Goal: Task Accomplishment & Management: Manage account settings

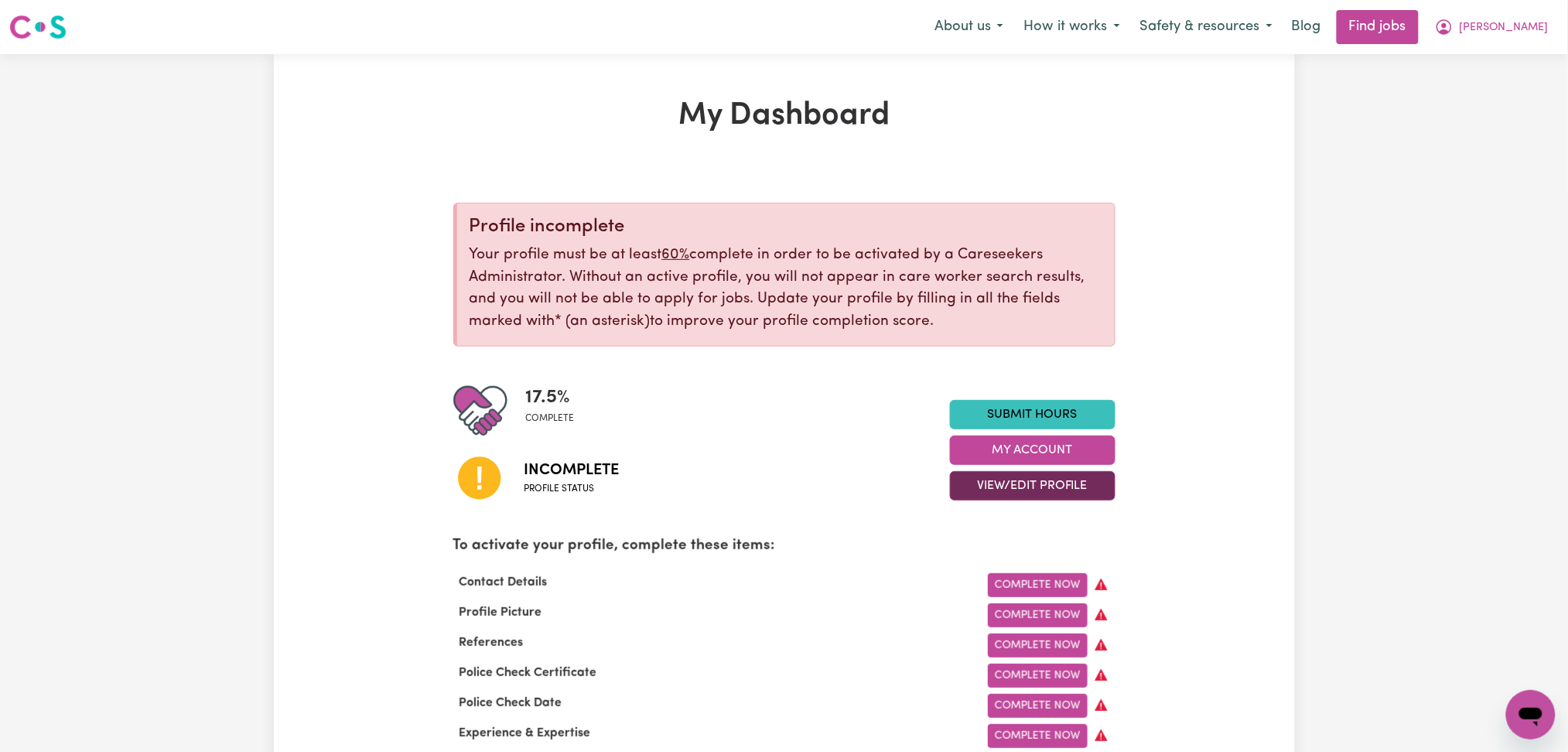
click at [1011, 493] on button "View/Edit Profile" at bounding box center [1033, 485] width 166 height 29
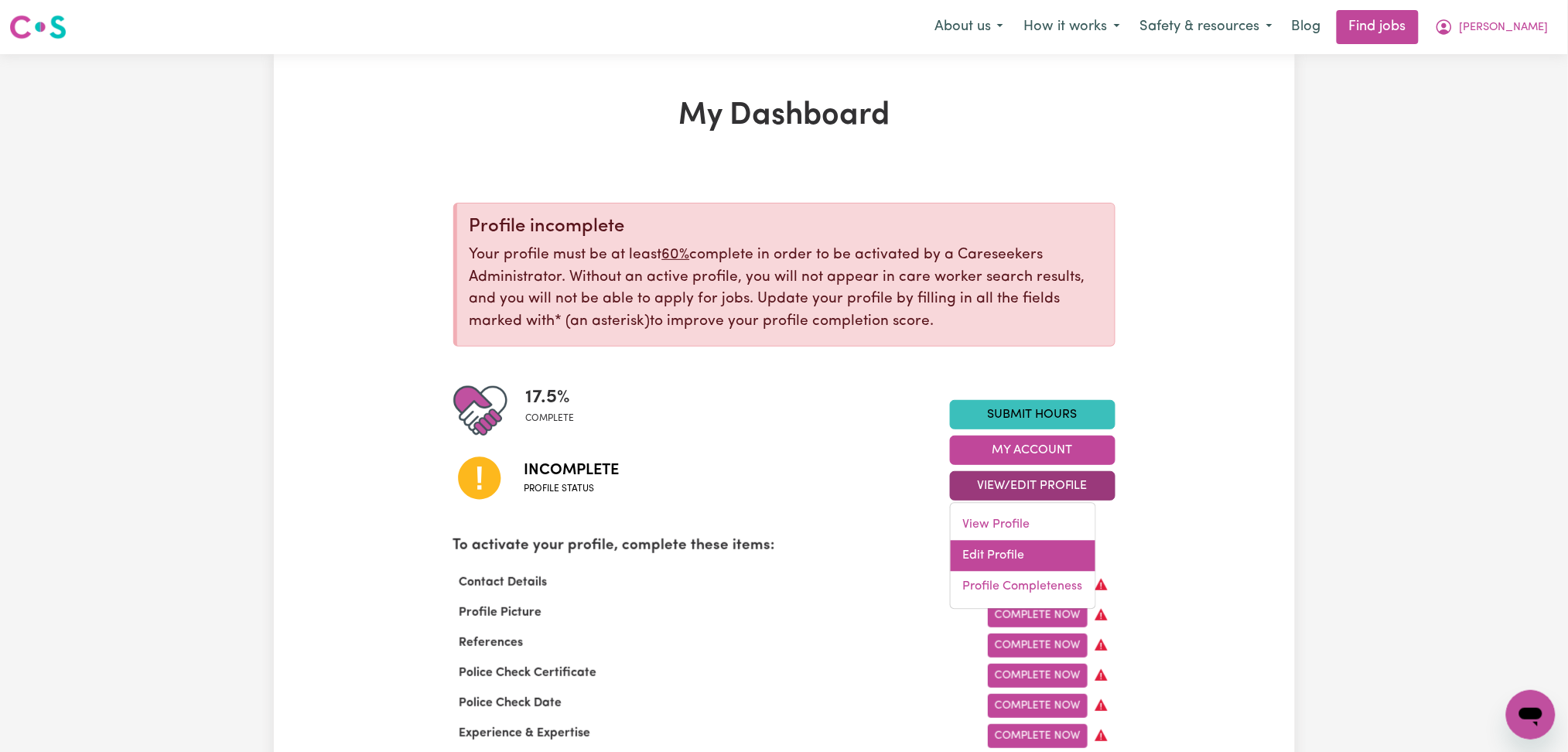
click at [1001, 546] on link "Edit Profile" at bounding box center [1023, 556] width 145 height 31
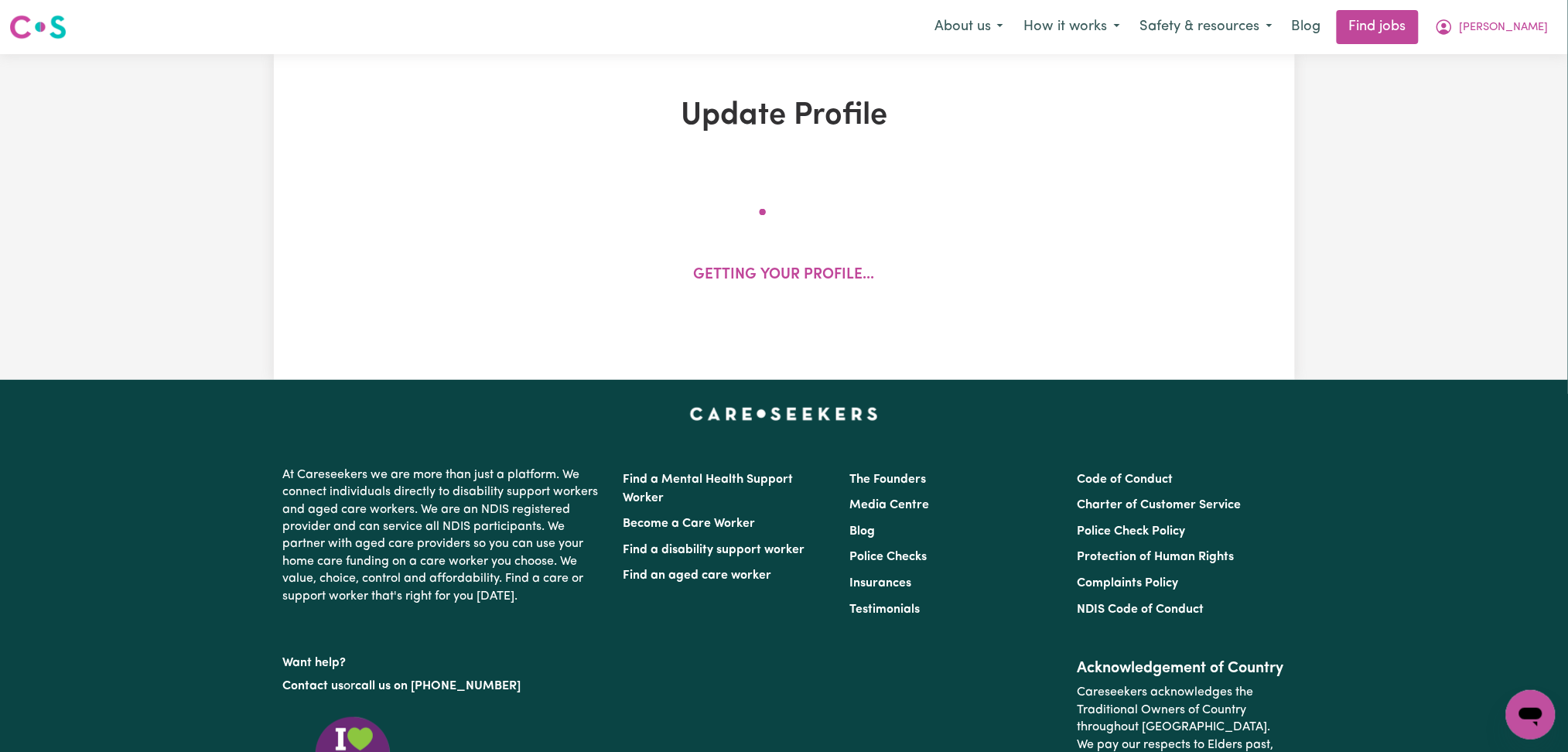
select select "Studying a healthcare related degree or qualification"
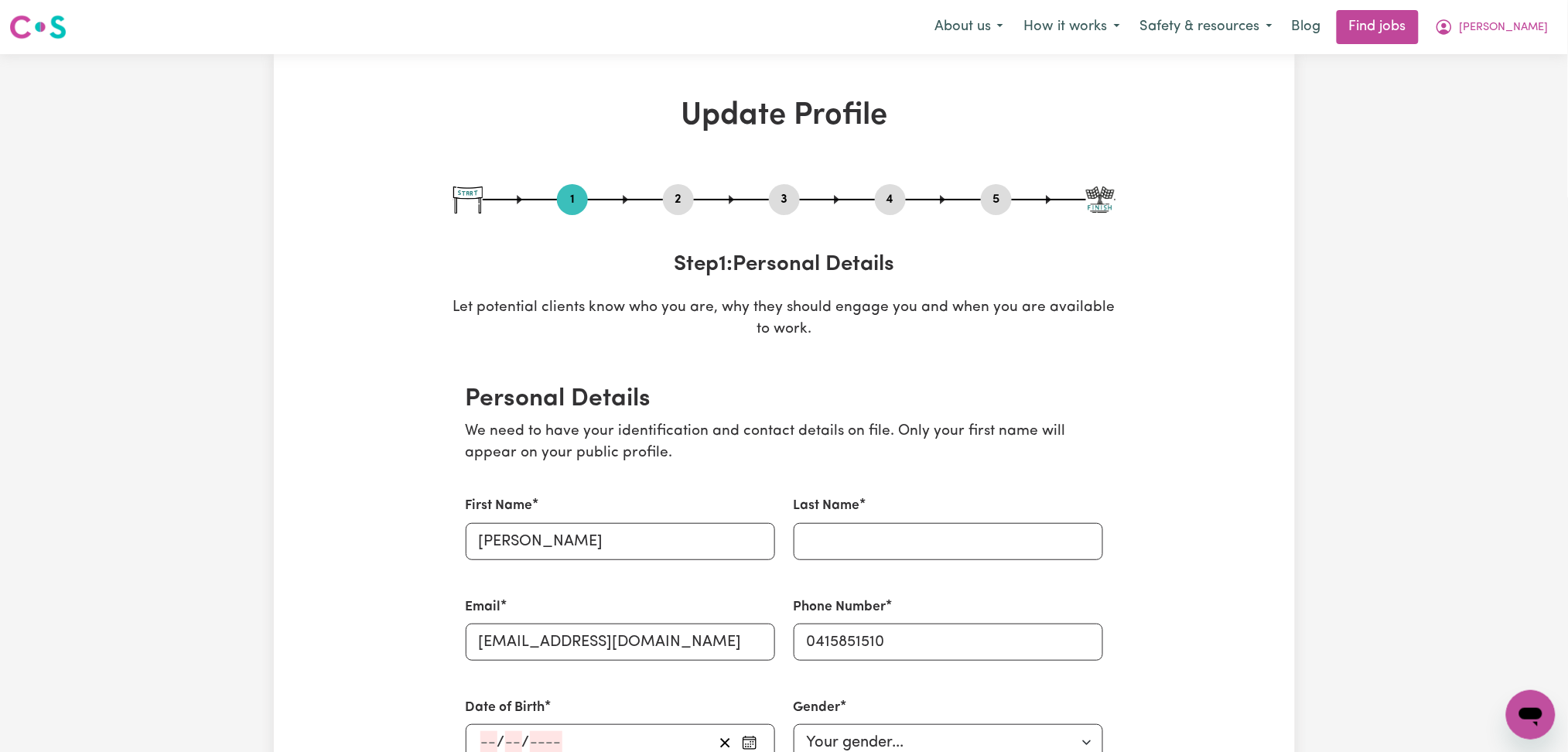
click at [687, 197] on button "2" at bounding box center [678, 200] width 31 height 20
select select "Studying a healthcare related degree or qualification"
drag, startPoint x: 1536, startPoint y: 29, endPoint x: 1526, endPoint y: 36, distance: 12.2
click at [1534, 28] on span "[PERSON_NAME]" at bounding box center [1504, 28] width 89 height 17
click at [1483, 115] on link "Logout" at bounding box center [1498, 118] width 122 height 29
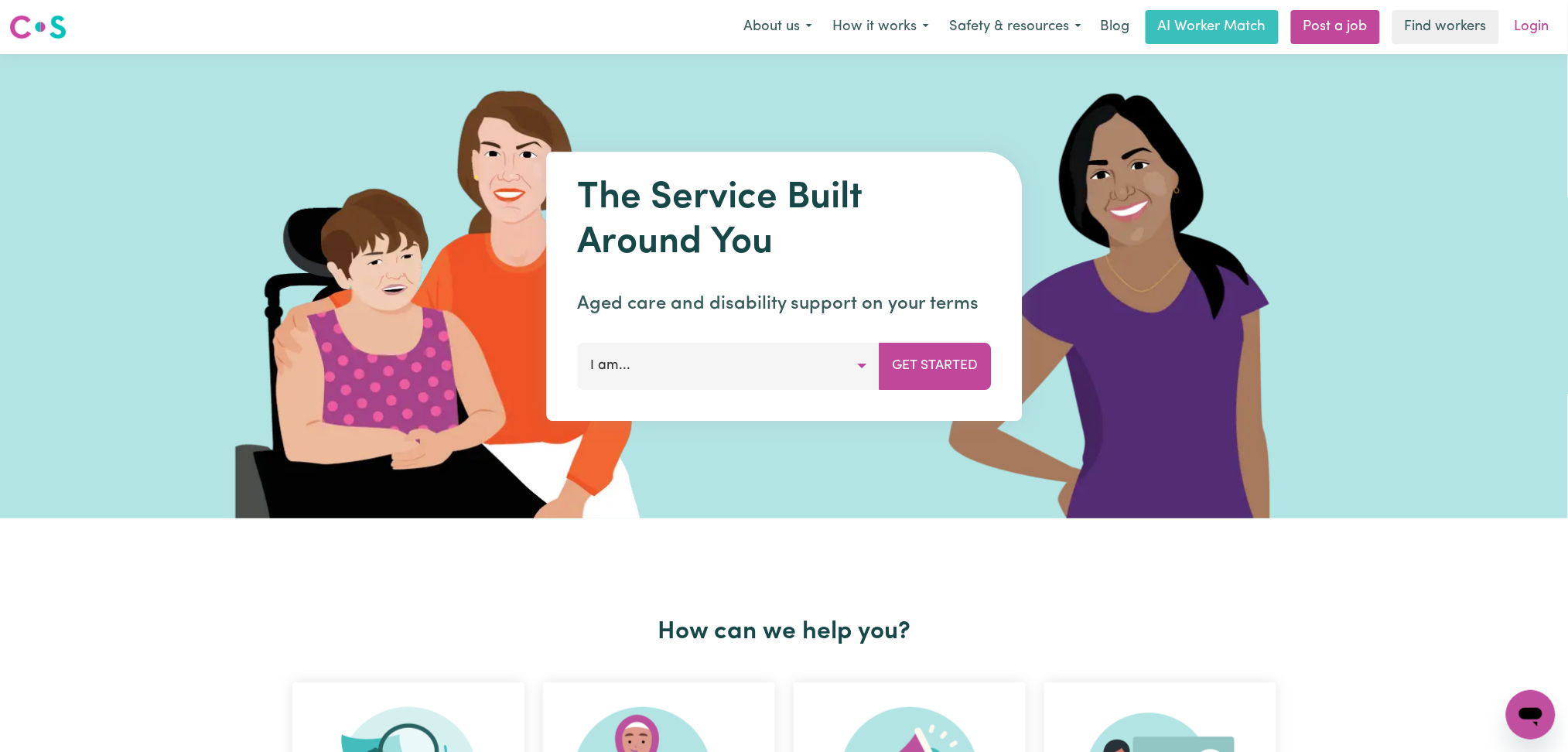
click at [1529, 17] on link "Login" at bounding box center [1533, 27] width 54 height 34
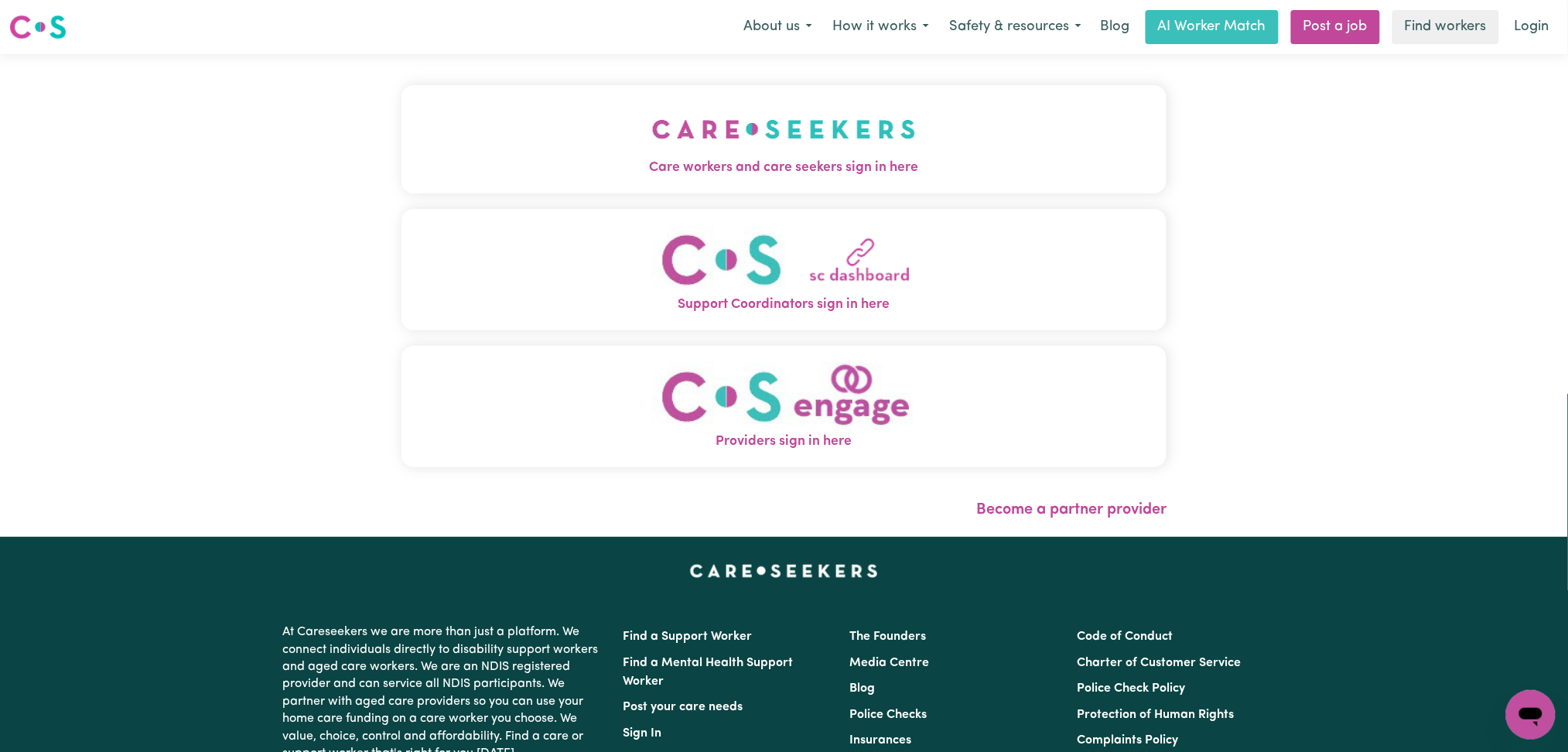
click at [452, 163] on span "Care workers and care seekers sign in here" at bounding box center [784, 168] width 766 height 20
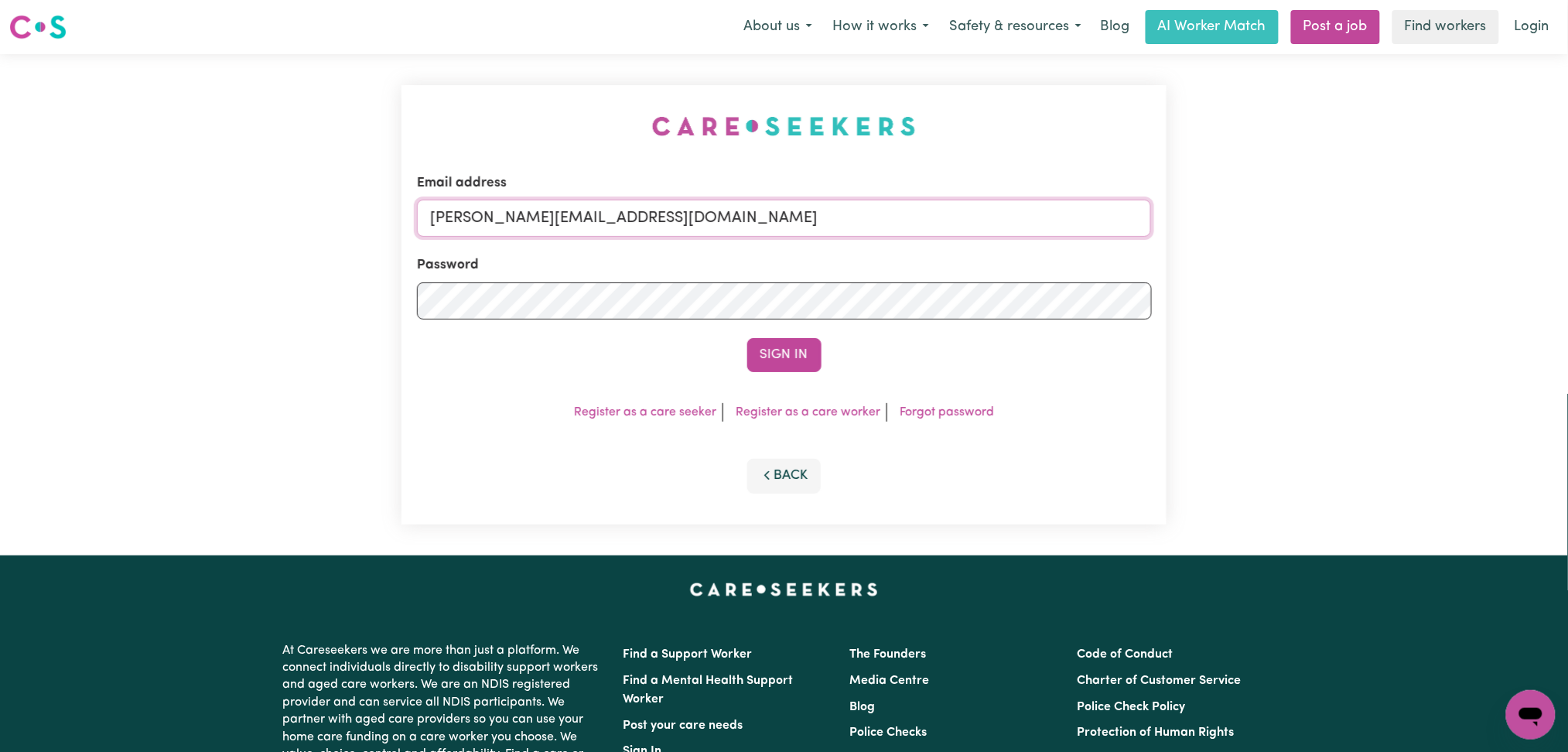
drag, startPoint x: 613, startPoint y: 215, endPoint x: 611, endPoint y: 236, distance: 21.1
click at [613, 215] on input "[PERSON_NAME][EMAIL_ADDRESS][DOMAIN_NAME]" at bounding box center [784, 218] width 735 height 37
drag, startPoint x: 505, startPoint y: 215, endPoint x: 682, endPoint y: 215, distance: 177.0
click at [691, 215] on input "Superuser~[EMAIL_ADDRESS][DOMAIN_NAME]" at bounding box center [784, 218] width 735 height 37
click at [597, 221] on input "Superuser~[EMAIL_ADDRESS][DOMAIN_NAME]" at bounding box center [784, 218] width 735 height 37
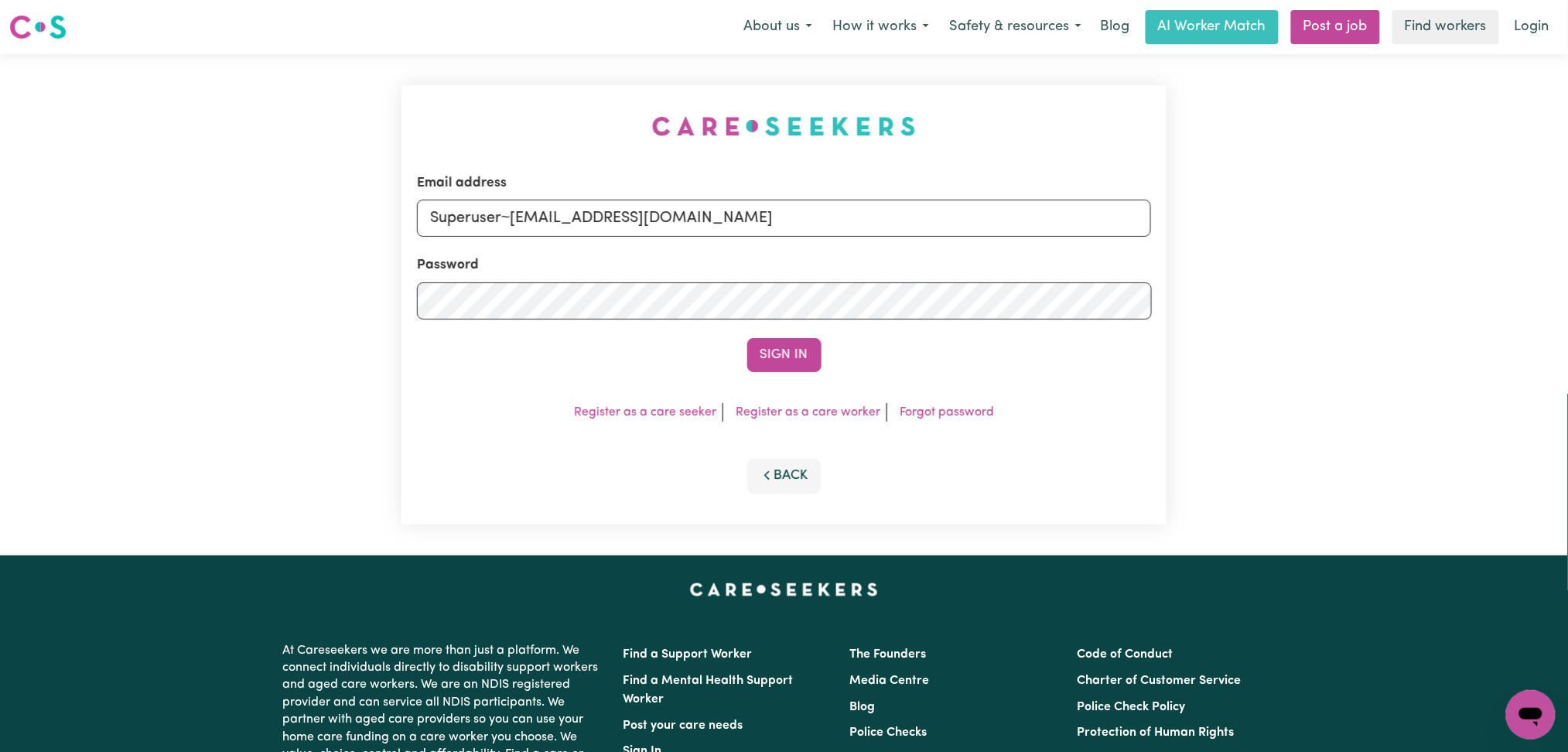
drag, startPoint x: 511, startPoint y: 217, endPoint x: 918, endPoint y: 247, distance: 408.1
click at [1003, 220] on input "Superuser~[EMAIL_ADDRESS][DOMAIN_NAME]" at bounding box center [784, 218] width 735 height 37
type input "Superuser~[EMAIL_ADDRESS][DOMAIN_NAME]"
click at [768, 371] on button "Sign In" at bounding box center [784, 355] width 75 height 34
